Goal: Task Accomplishment & Management: Manage account settings

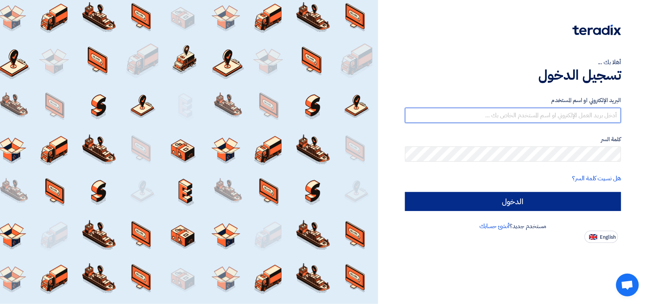
type input "[PERSON_NAME][EMAIL_ADDRESS][DOMAIN_NAME]"
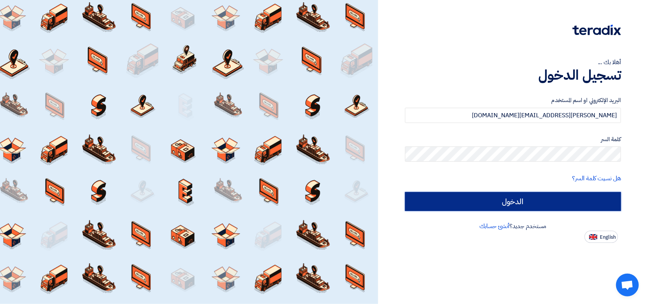
click at [494, 204] on input "الدخول" at bounding box center [513, 201] width 216 height 19
